Goal: Find specific page/section: Find specific page/section

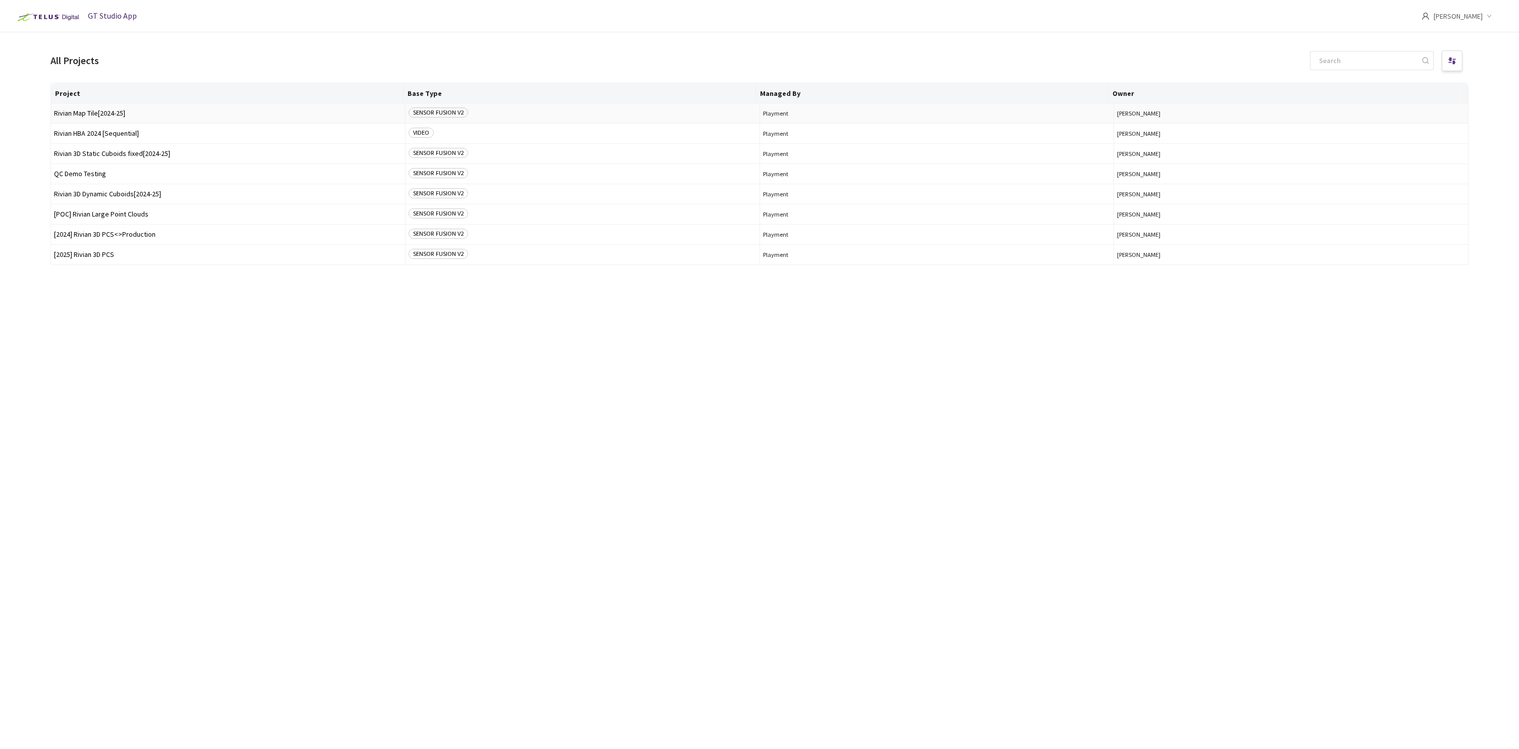
click at [94, 114] on span "Rivian Map Tile[2024-25]" at bounding box center [228, 114] width 348 height 8
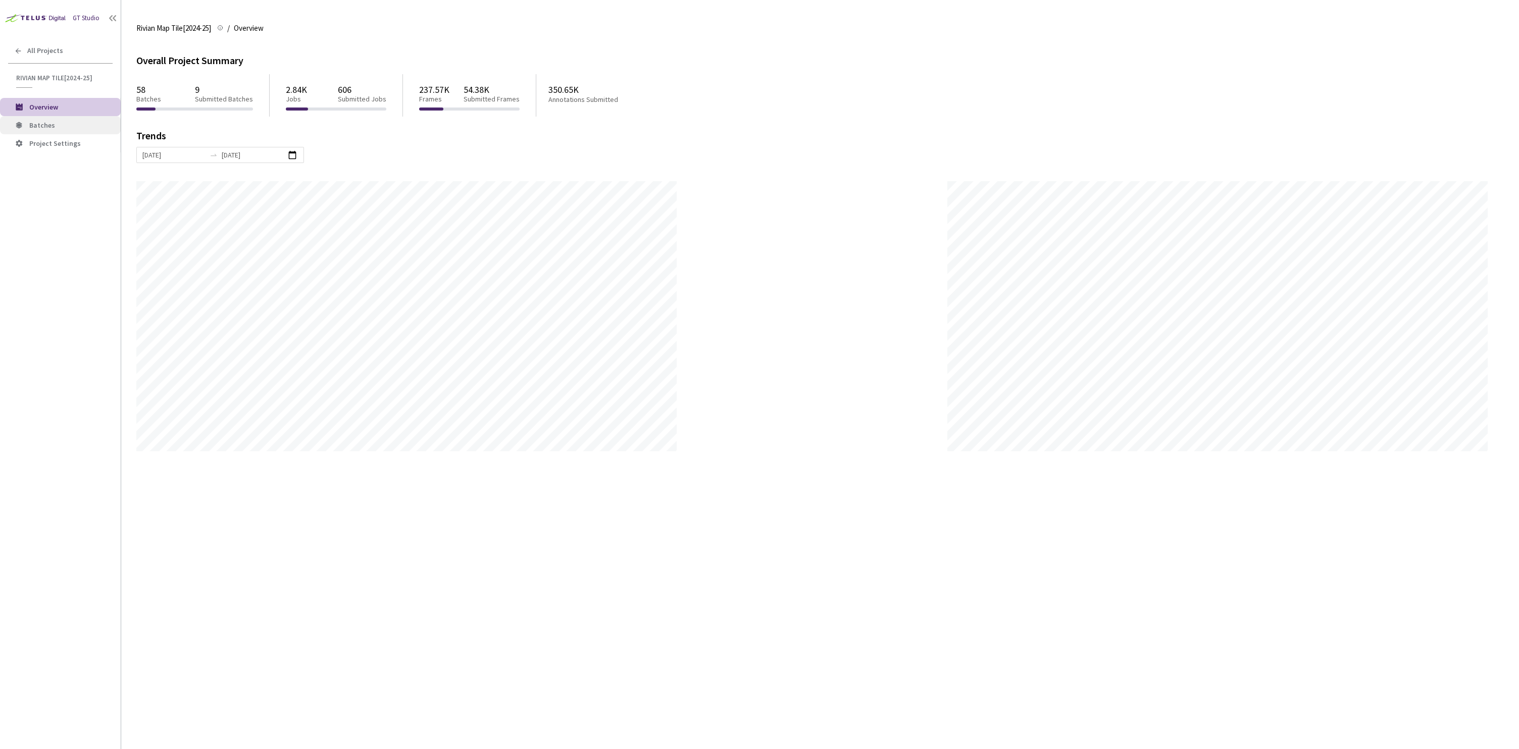
scroll to position [749, 1519]
click at [60, 125] on span "Batches" at bounding box center [70, 125] width 83 height 9
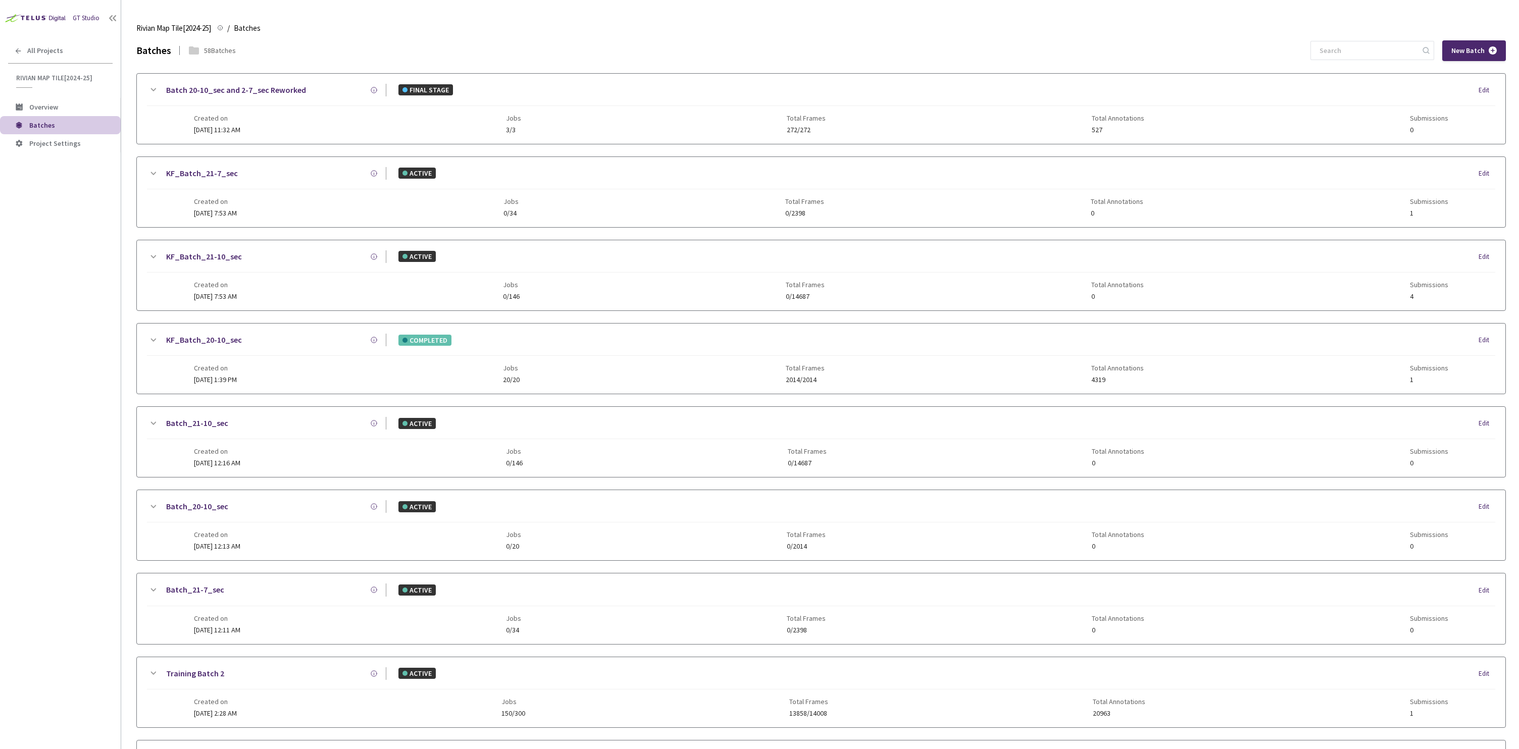
click at [213, 336] on link "KF_Batch_20-10_sec" at bounding box center [204, 340] width 76 height 13
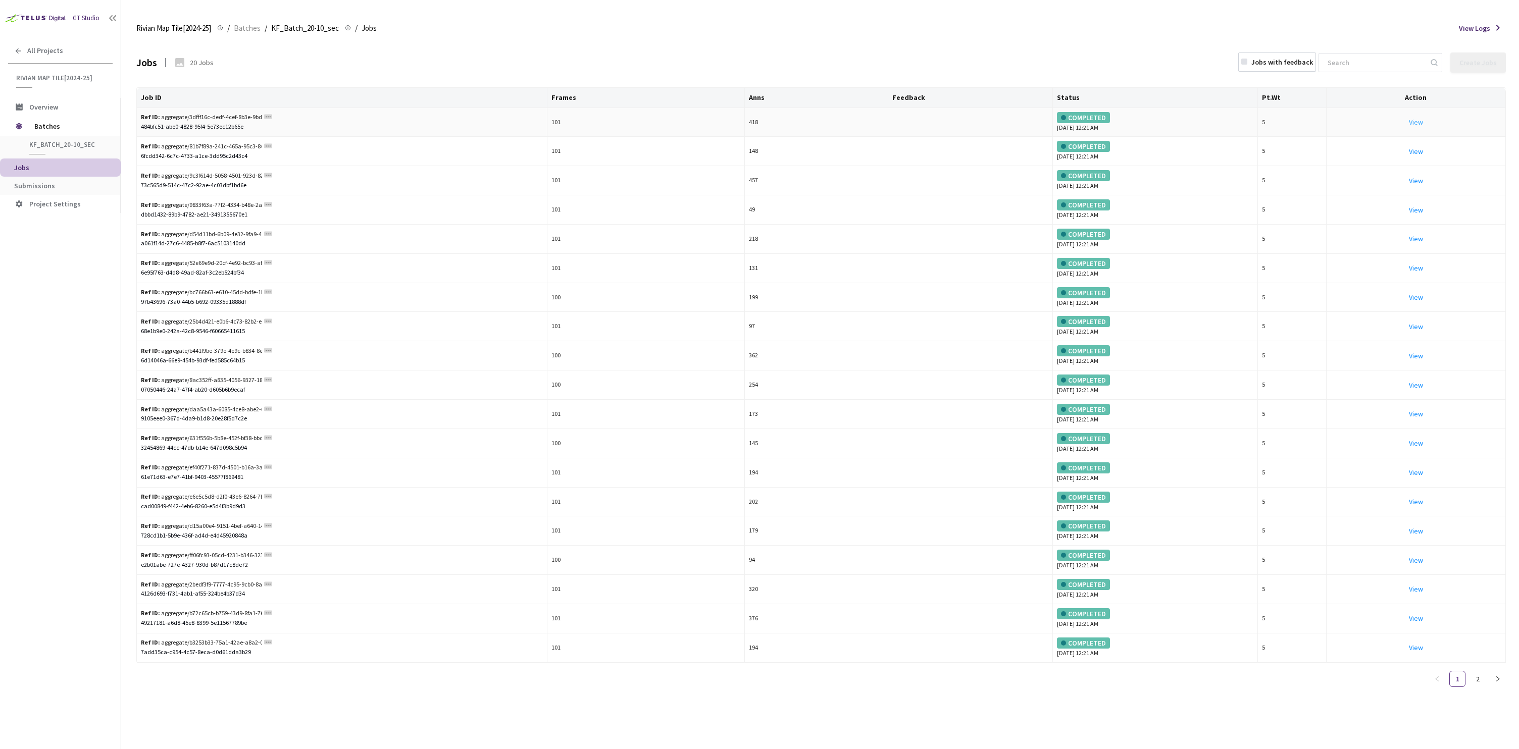
click at [1411, 123] on link "View" at bounding box center [1416, 122] width 14 height 9
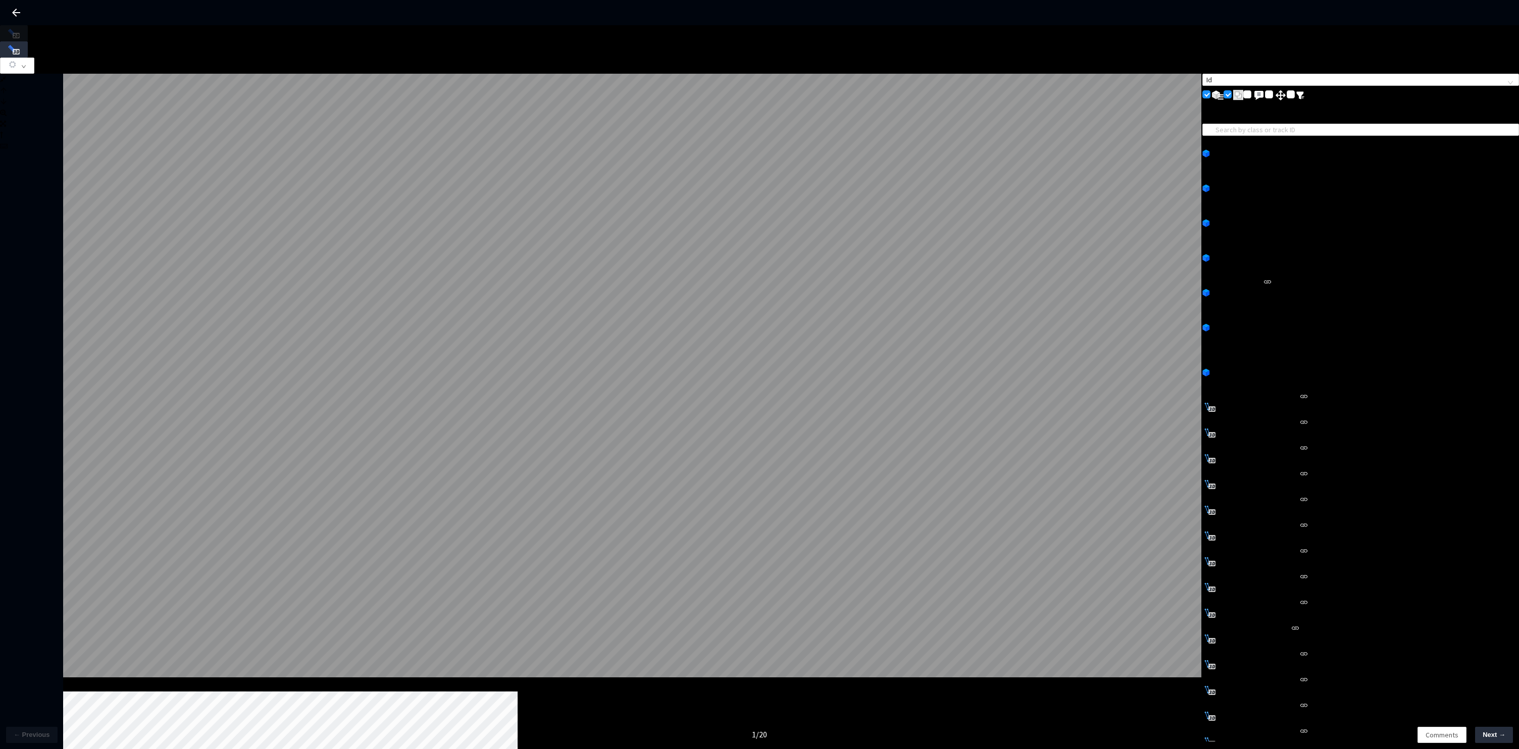
click at [16, 11] on icon at bounding box center [16, 13] width 12 height 12
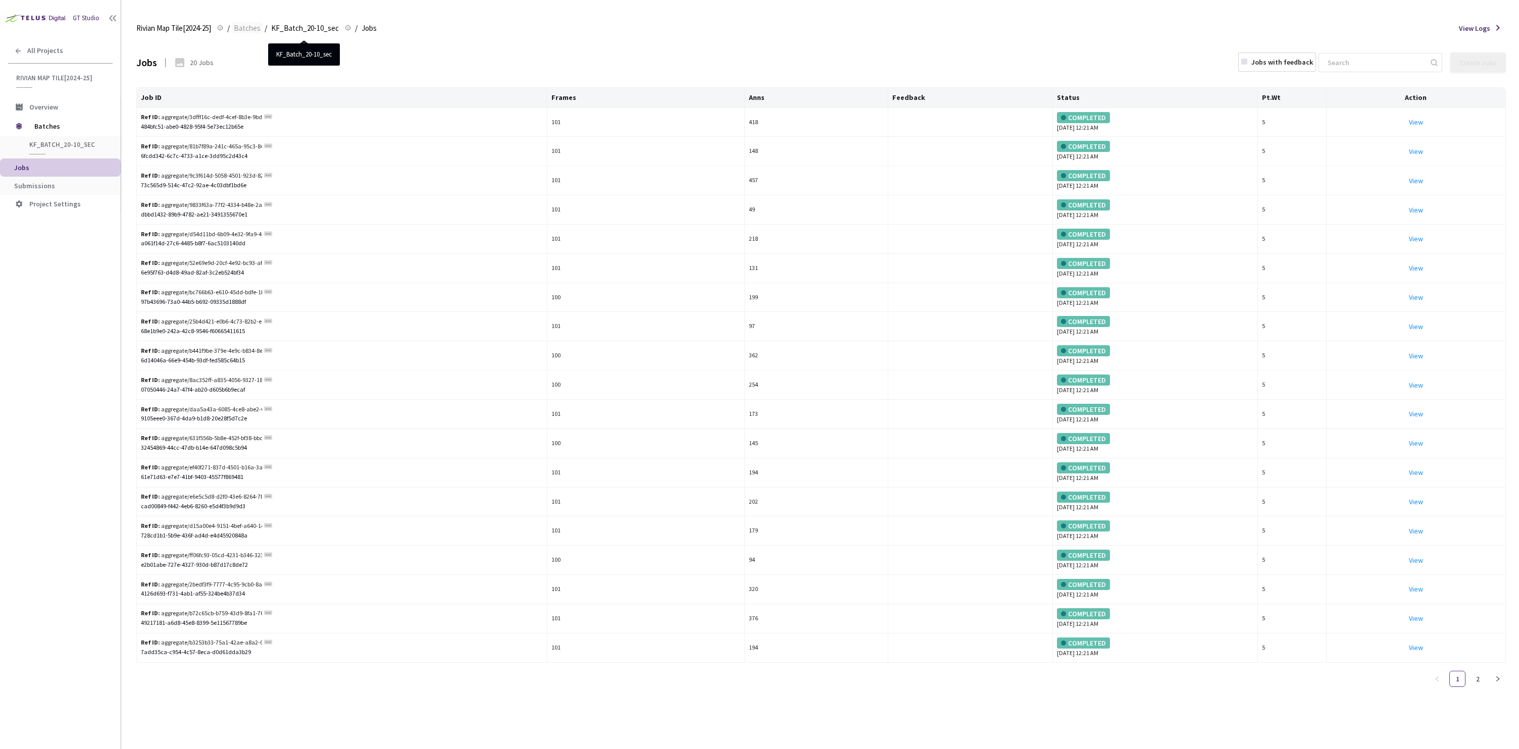
click at [255, 32] on span "Batches" at bounding box center [247, 28] width 27 height 12
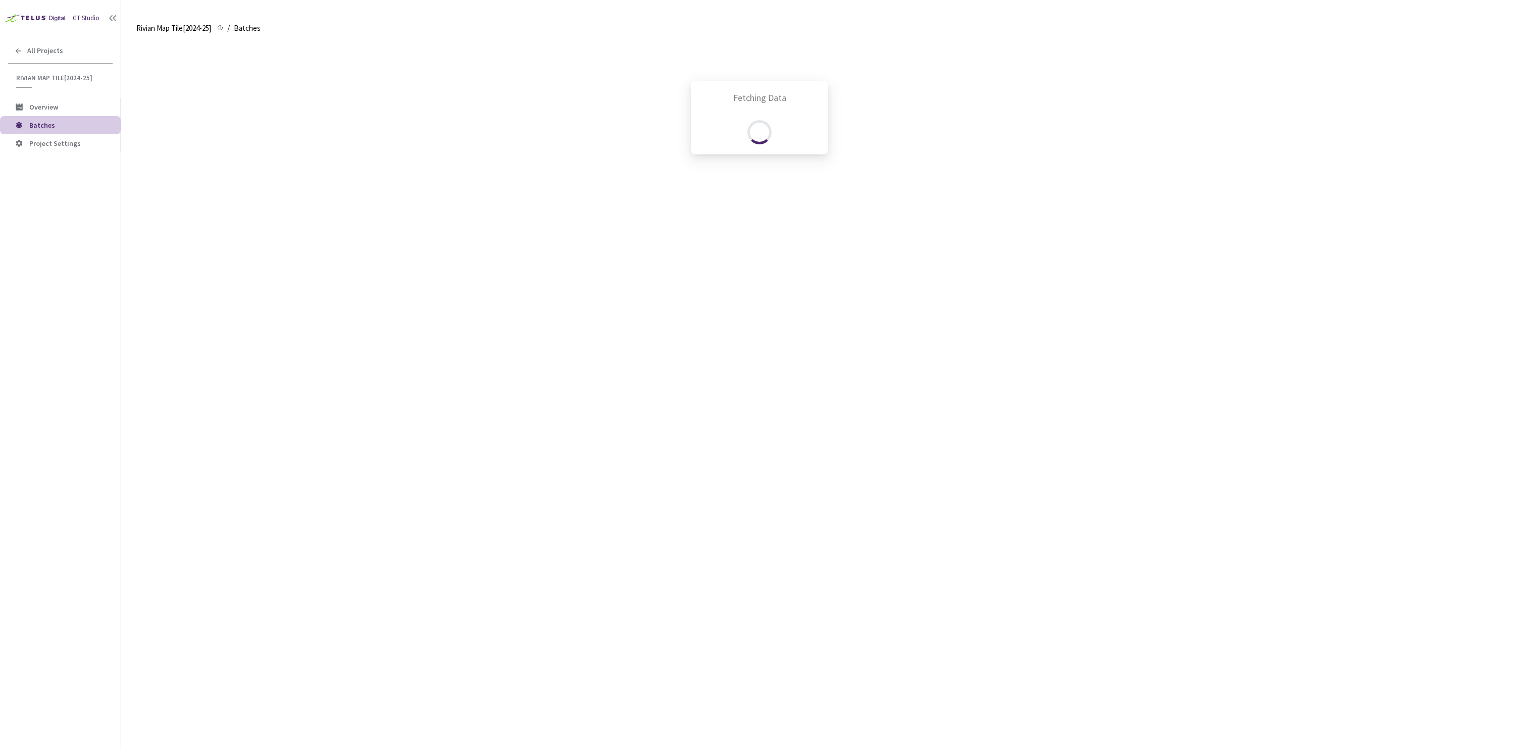
scroll to position [293, 0]
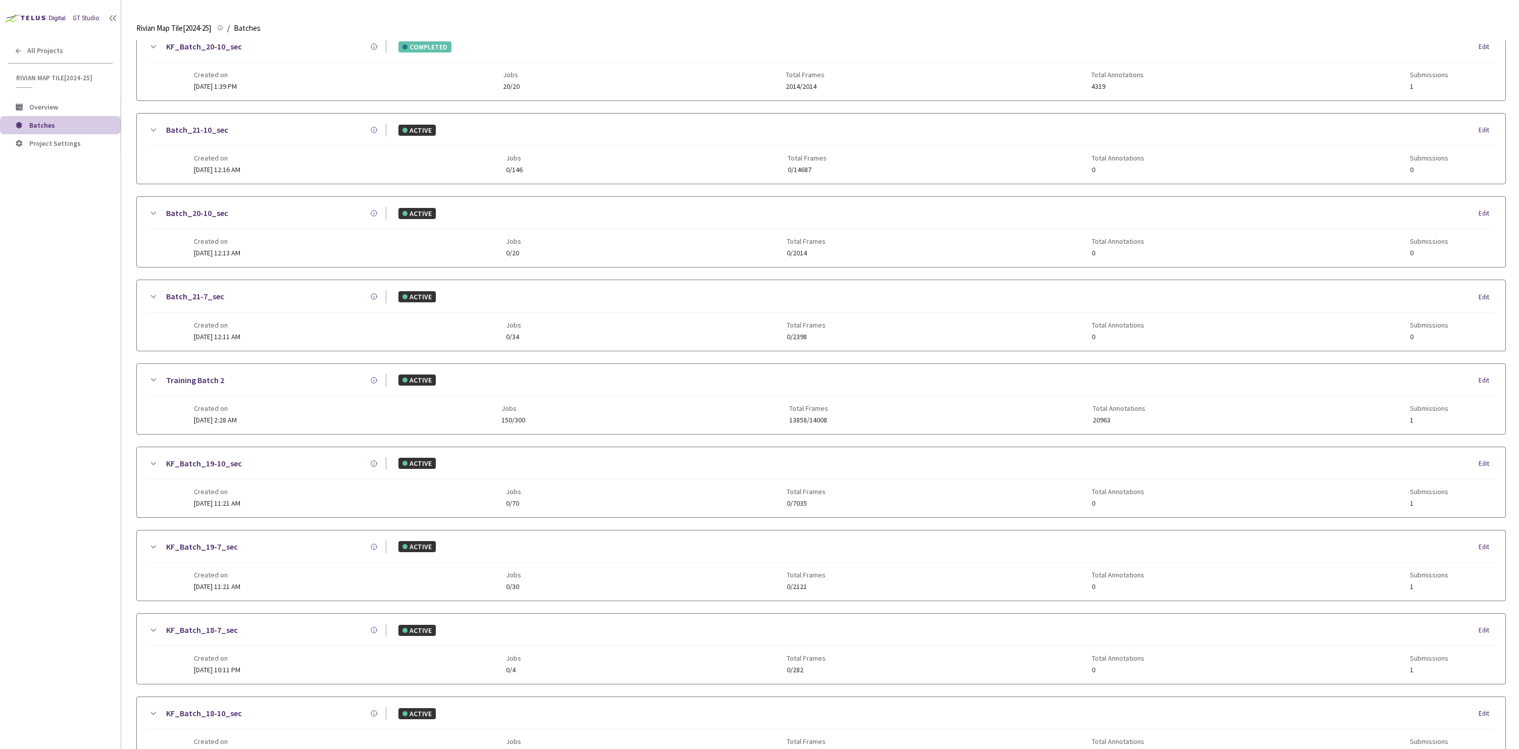
click at [210, 213] on link "Batch_20-10_sec" at bounding box center [197, 213] width 62 height 13
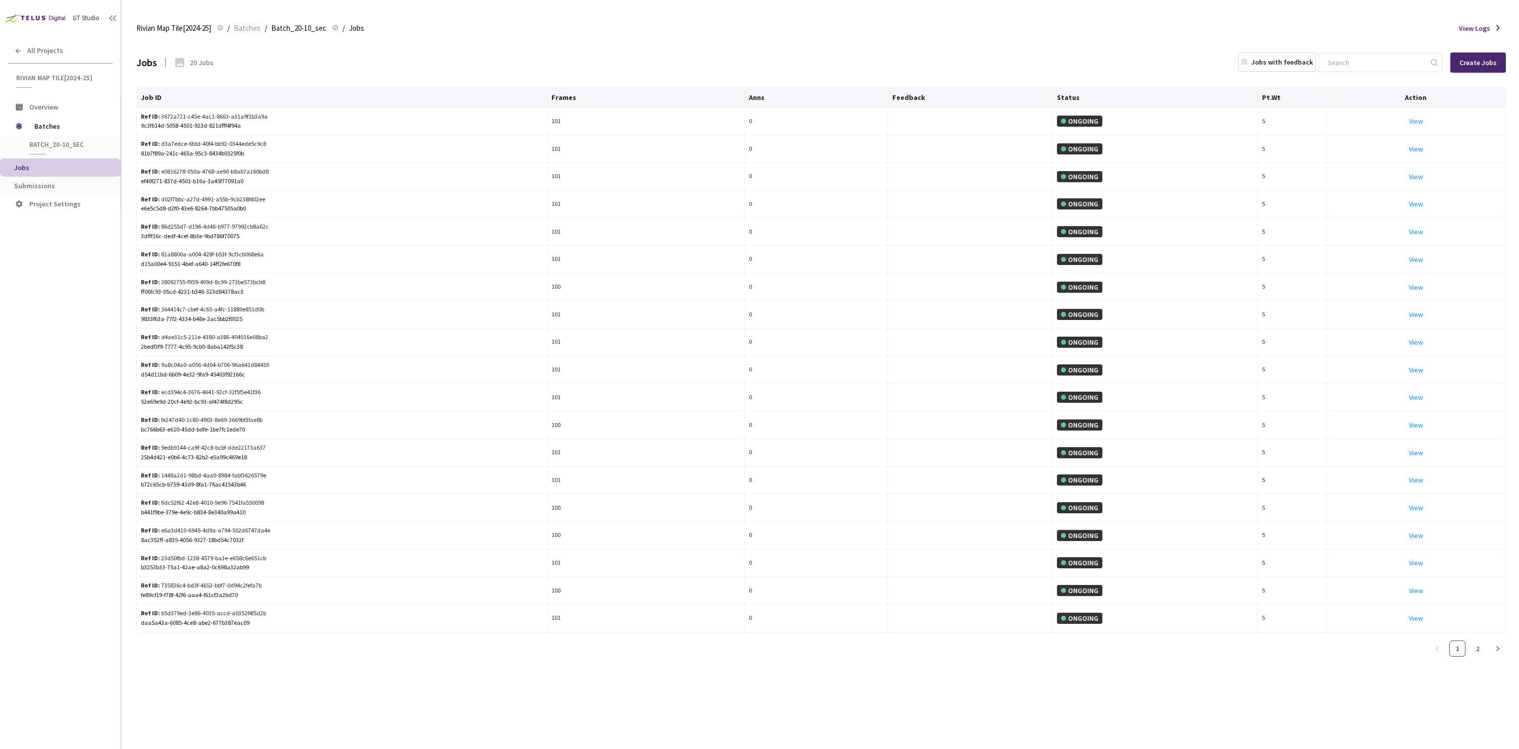
click at [255, 27] on span "Batches" at bounding box center [247, 28] width 27 height 12
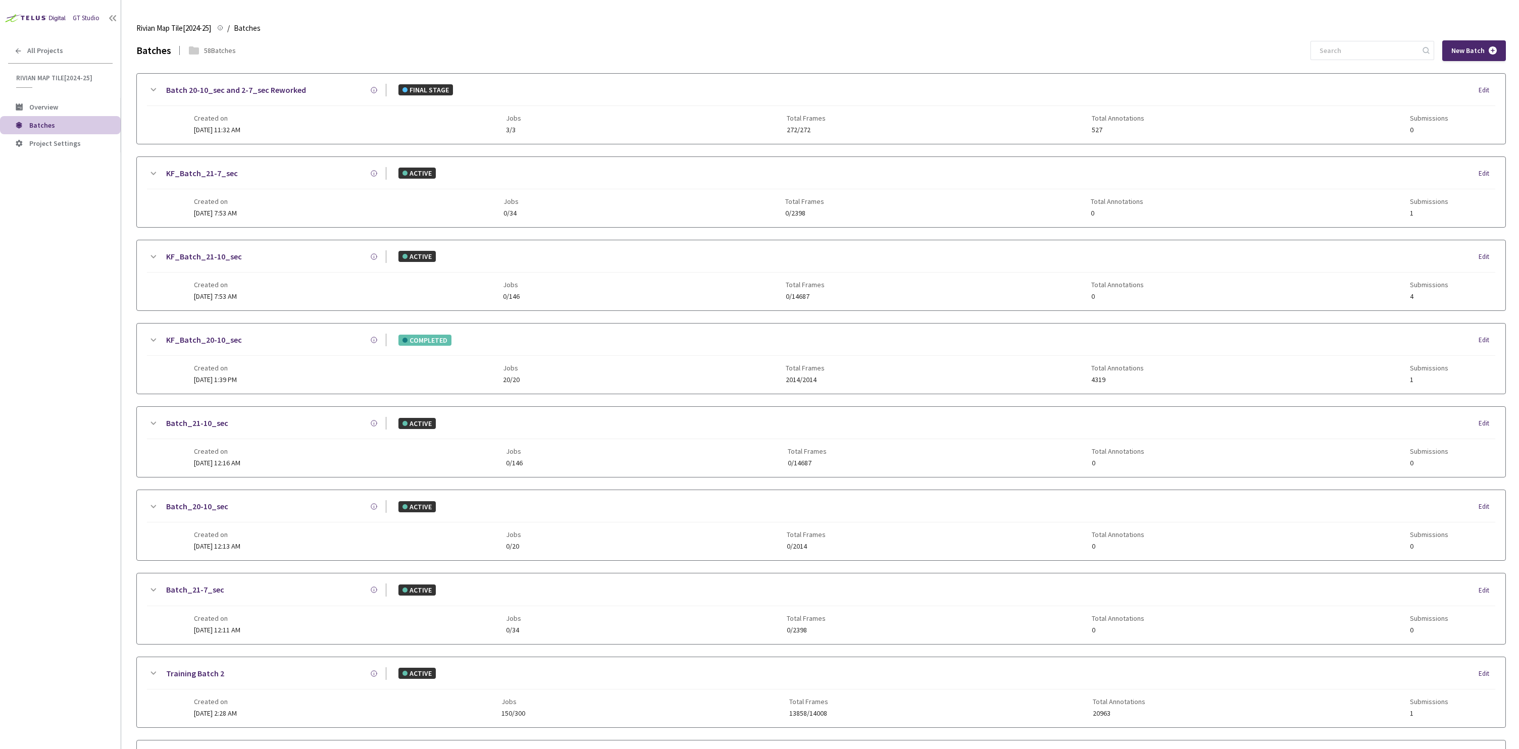
scroll to position [460, 0]
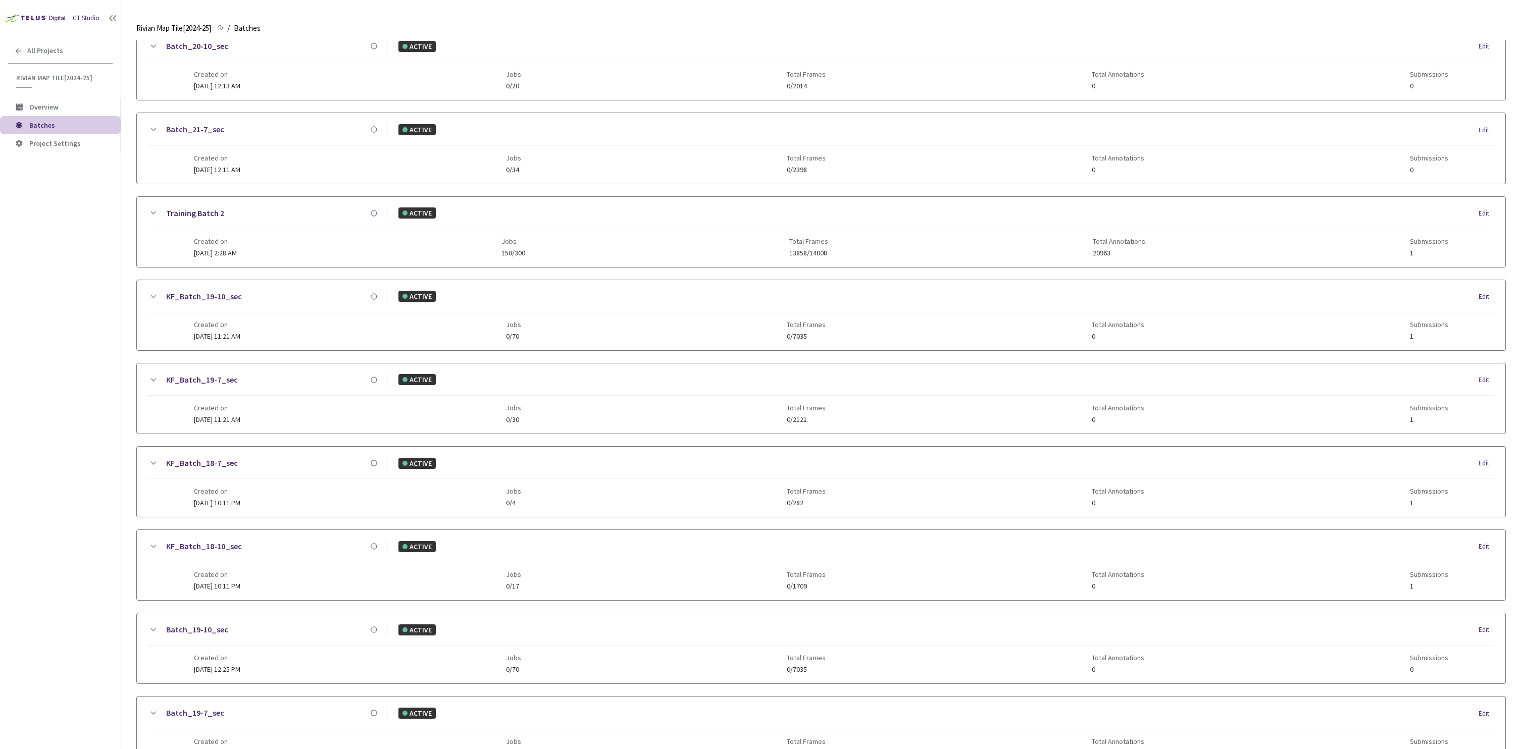
click at [222, 302] on link "KF_Batch_19-10_sec" at bounding box center [204, 296] width 76 height 13
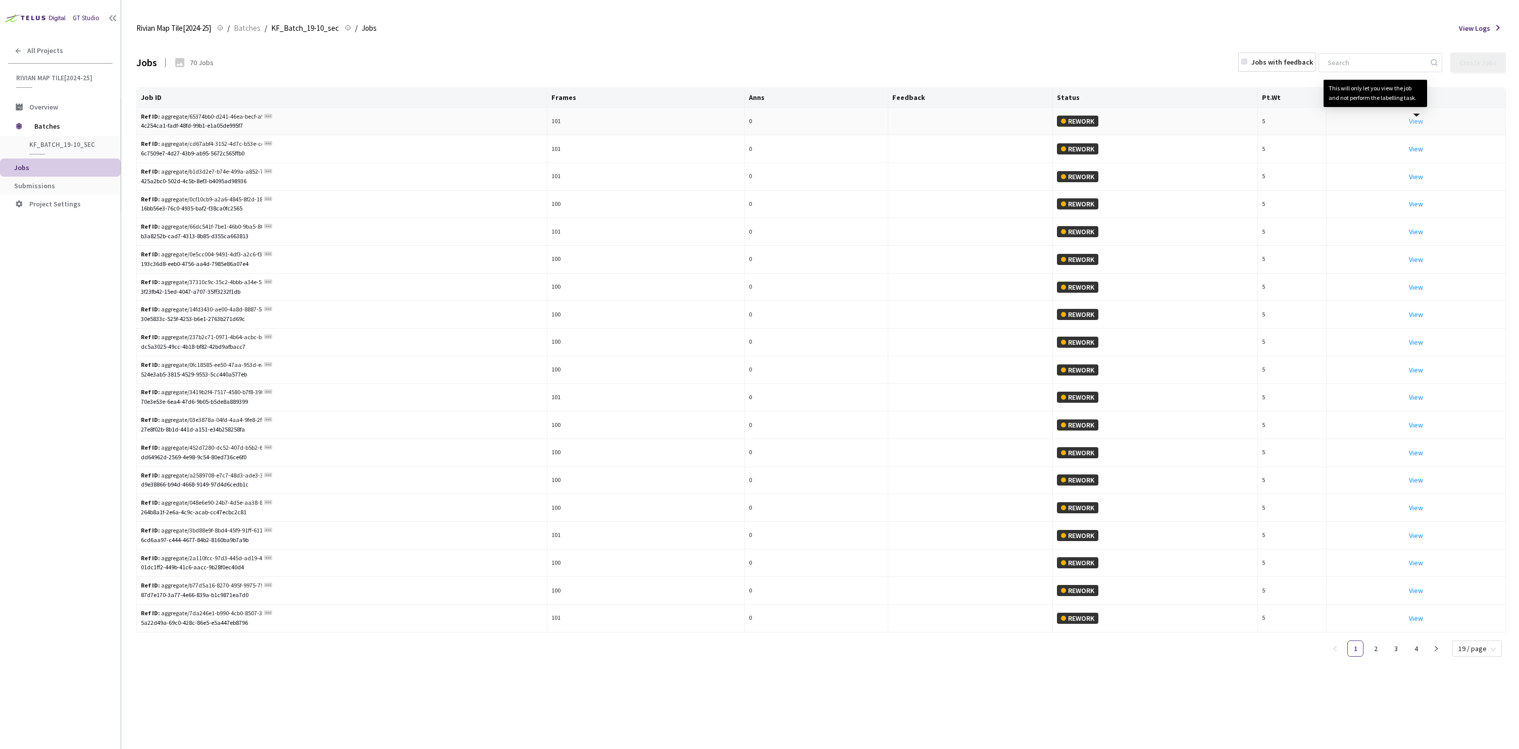
click at [1420, 122] on link "View This will only let you view the job and not perform the labelling task." at bounding box center [1416, 121] width 14 height 9
